Goal: Complete application form

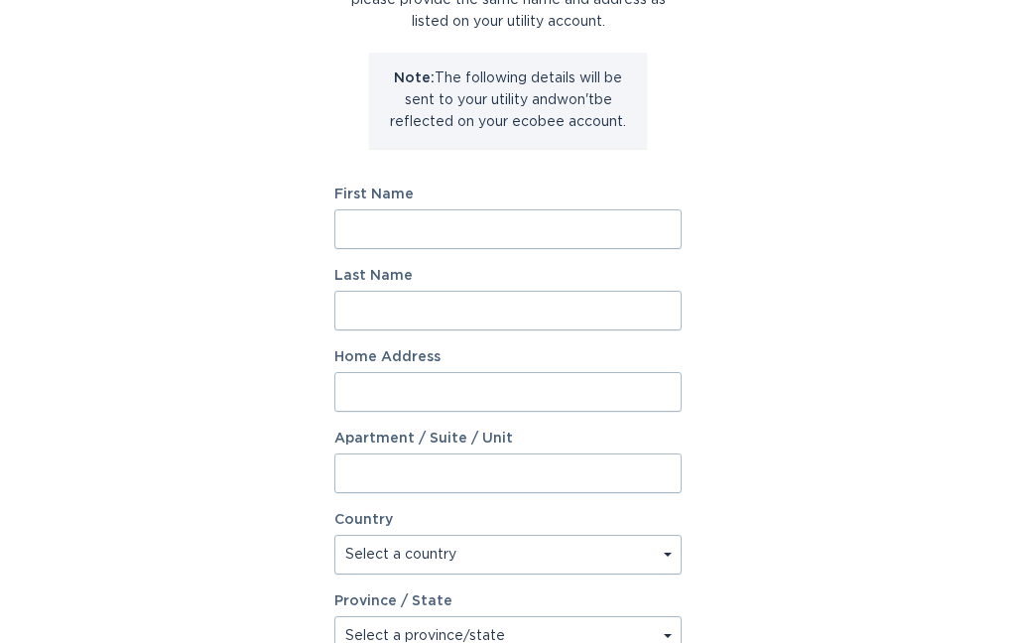
scroll to position [223, 0]
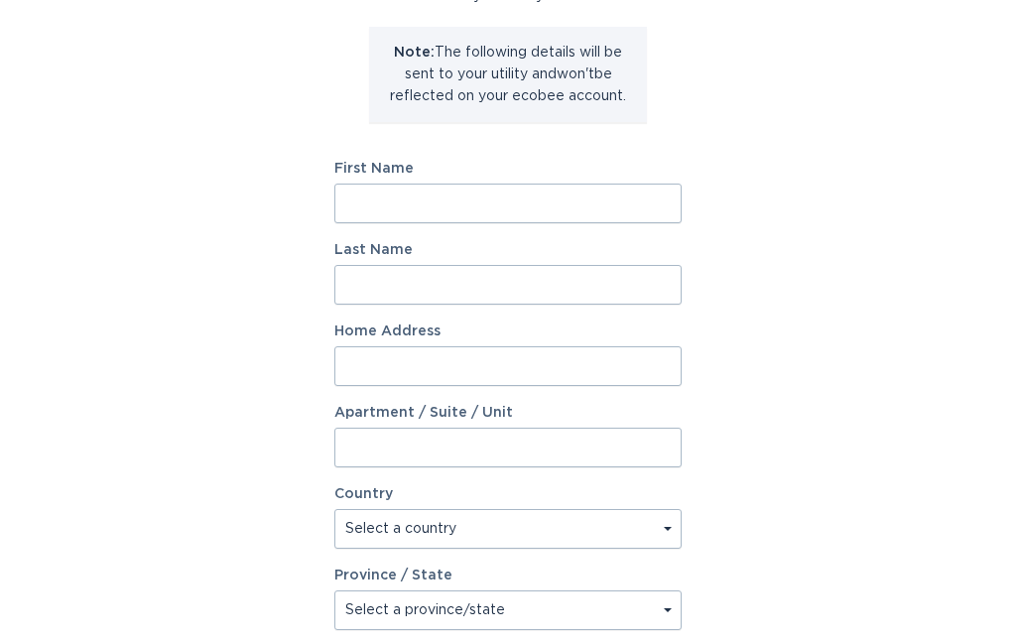
click at [508, 202] on input "First Name" at bounding box center [507, 205] width 347 height 40
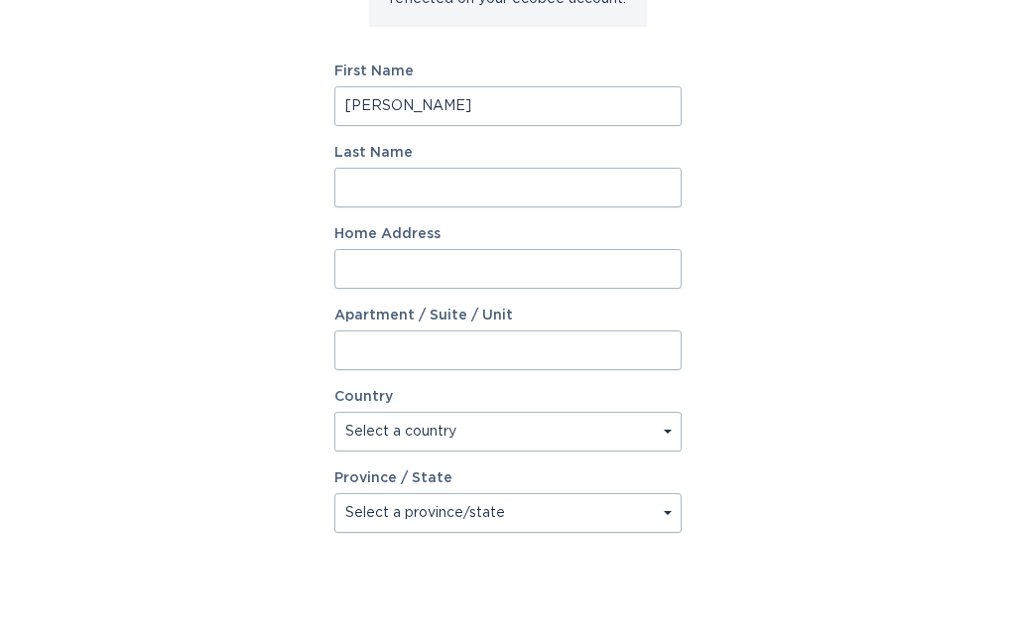
type input "[PERSON_NAME]"
click at [587, 266] on input "Last Name" at bounding box center [507, 286] width 347 height 40
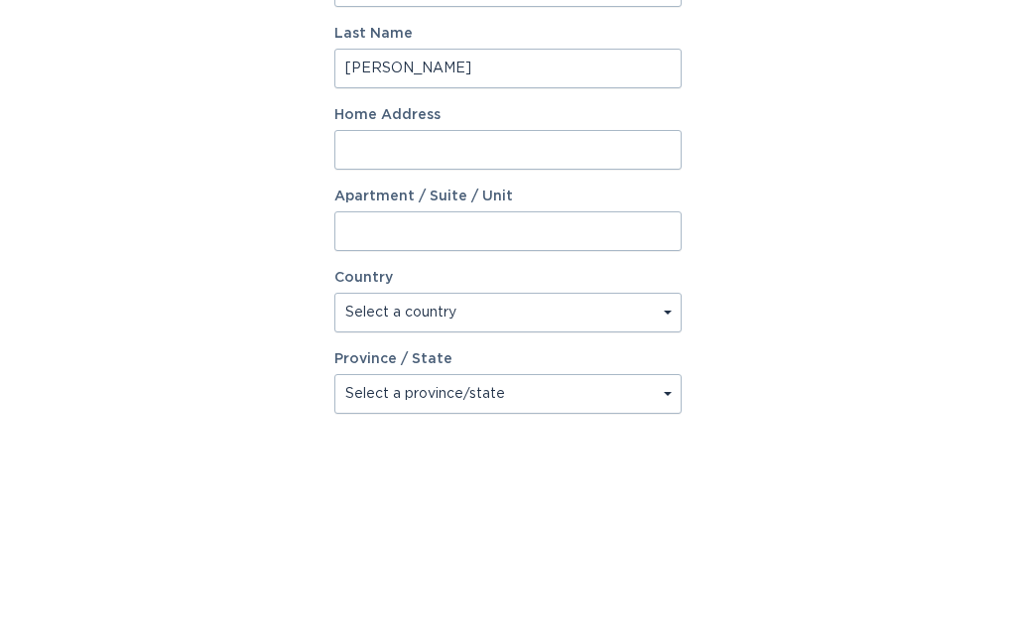
type input "[PERSON_NAME]"
click at [544, 347] on input "Home Address" at bounding box center [507, 367] width 347 height 40
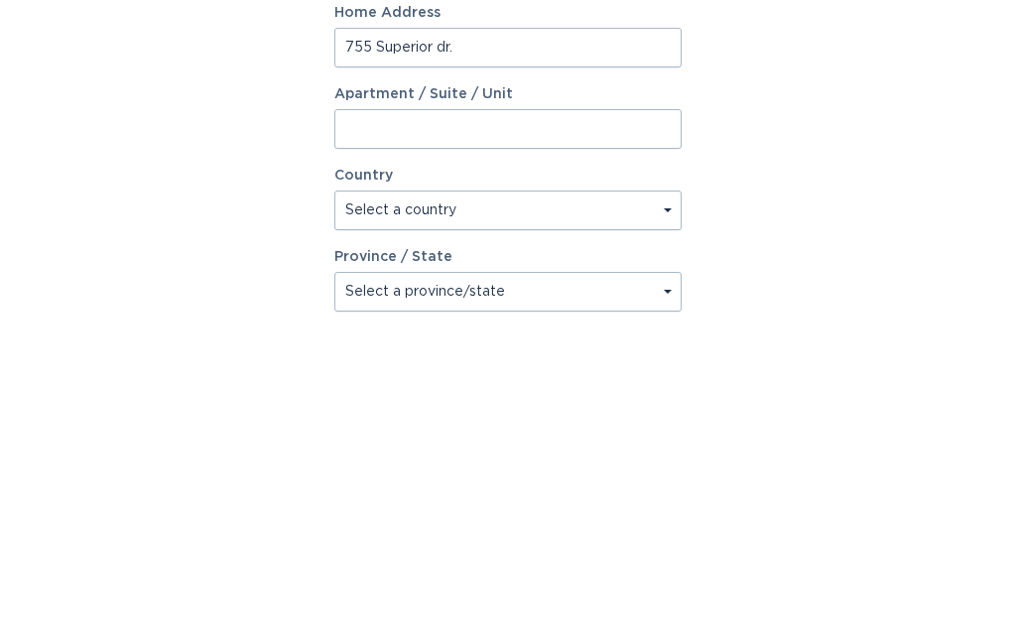
type input "755 Superior dr."
click at [668, 510] on select "Select a country [GEOGRAPHIC_DATA] [GEOGRAPHIC_DATA]" at bounding box center [507, 530] width 347 height 40
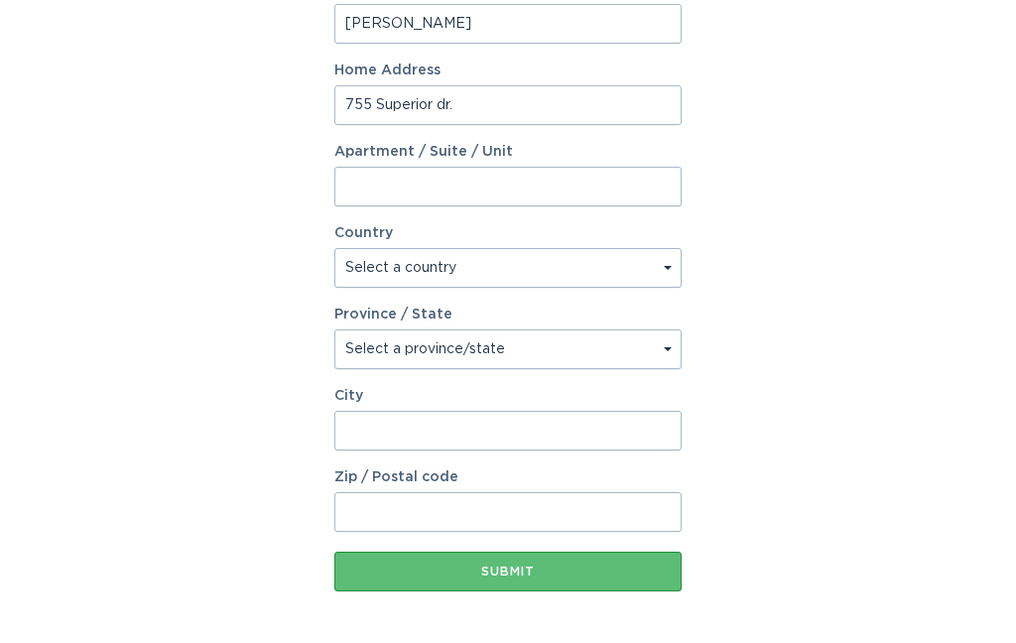
select select "US"
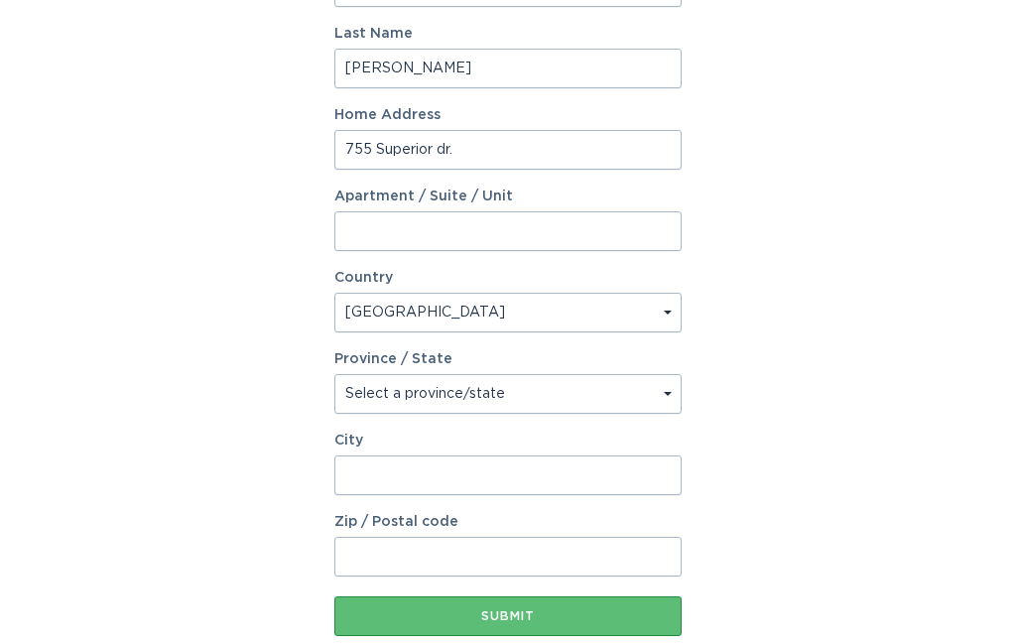
scroll to position [442, 0]
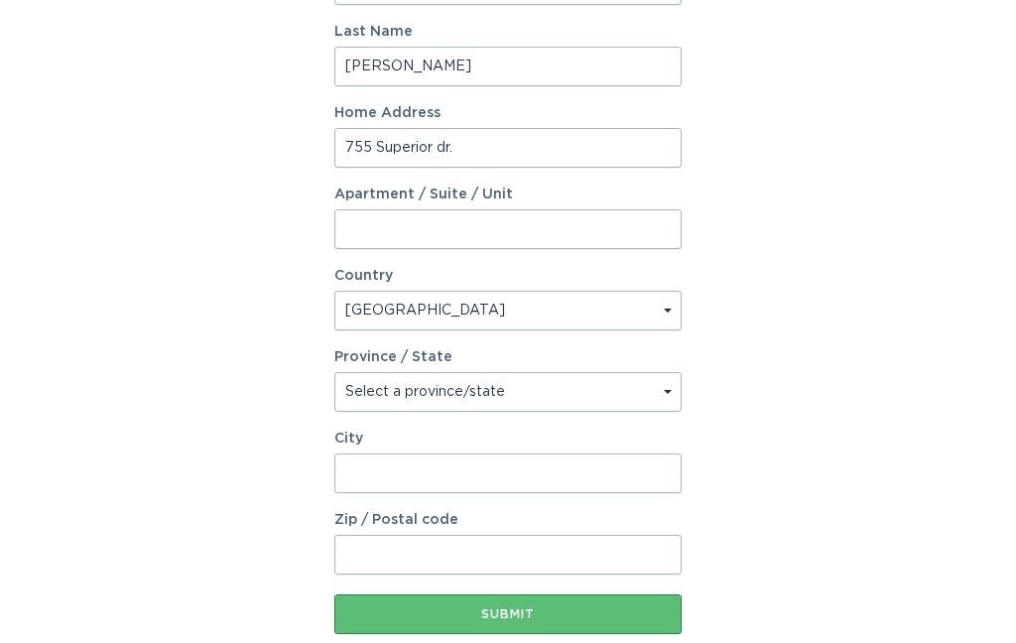
click at [513, 479] on input "City" at bounding box center [507, 475] width 347 height 40
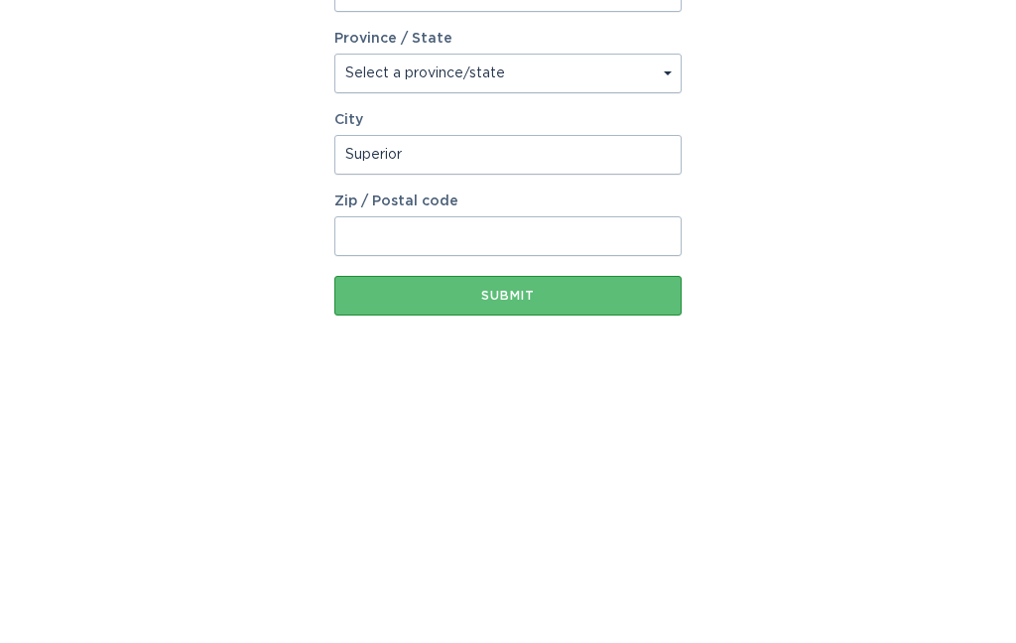
type input "Superior"
click at [672, 373] on select "Select a province/state [US_STATE] [US_STATE] [US_STATE] [US_STATE] [US_STATE] …" at bounding box center [507, 393] width 347 height 40
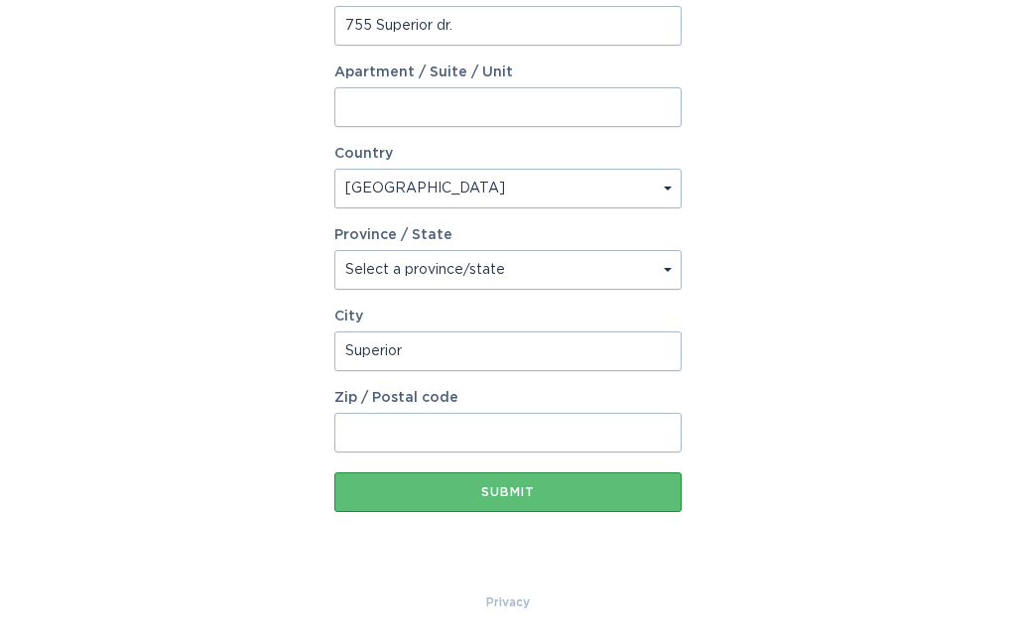
select select "CO"
click at [510, 428] on input "Zip / Postal code" at bounding box center [507, 433] width 347 height 40
click at [495, 426] on input "Zip / Postal code" at bounding box center [507, 433] width 347 height 40
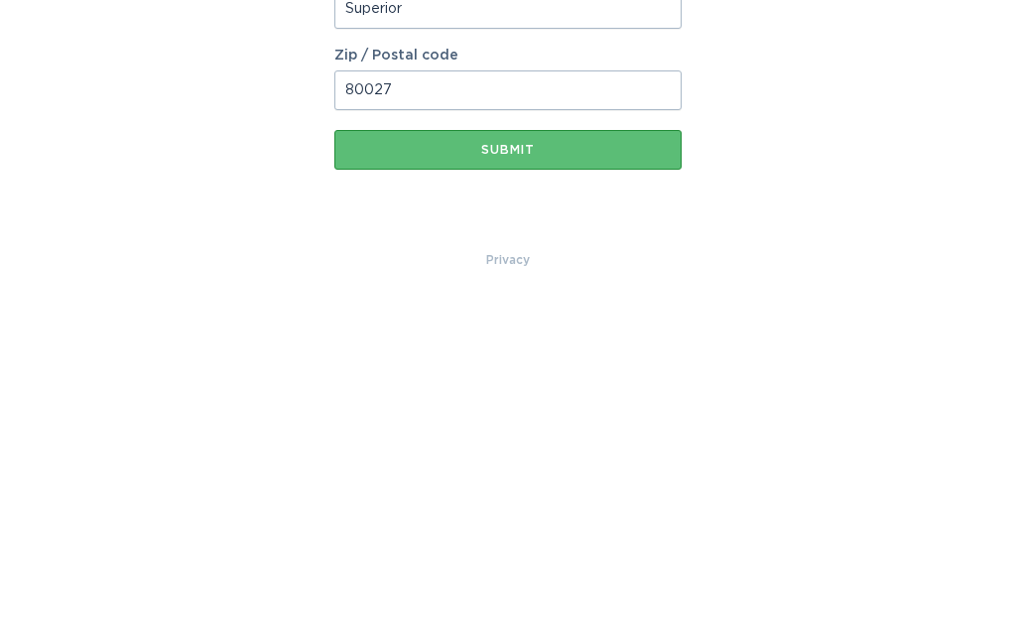
type input "80027"
click at [561, 486] on div "Submit" at bounding box center [507, 492] width 327 height 12
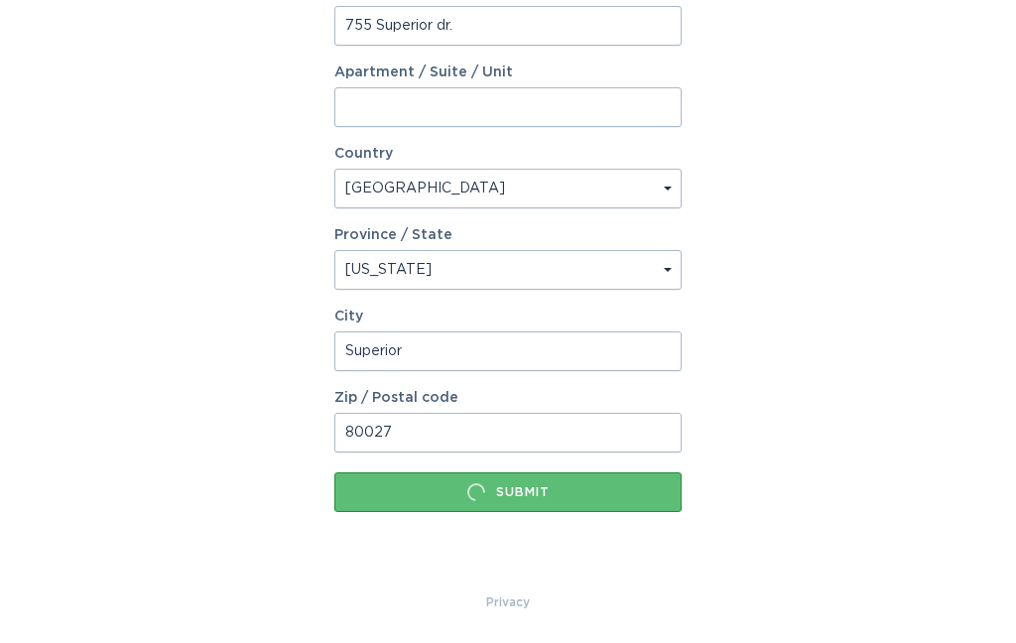
scroll to position [0, 0]
